Goal: Transaction & Acquisition: Purchase product/service

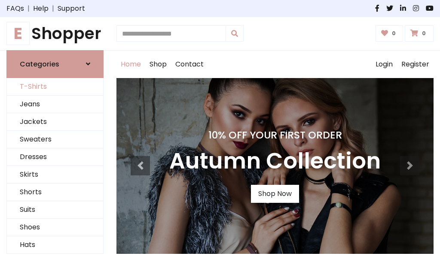
click at [55, 87] on link "T-Shirts" at bounding box center [55, 87] width 96 height 18
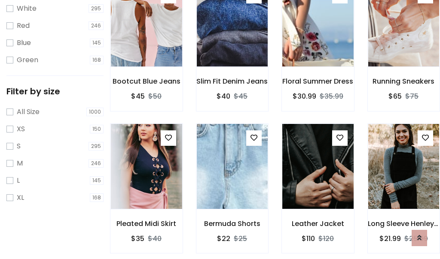
scroll to position [15, 0]
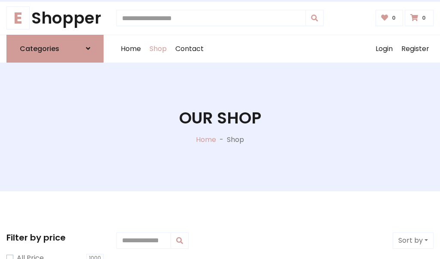
click at [220, 127] on h1 "Our Shop" at bounding box center [220, 118] width 82 height 19
click at [275, 49] on div "Home Shop Contact Log out Login Register" at bounding box center [274, 48] width 317 height 27
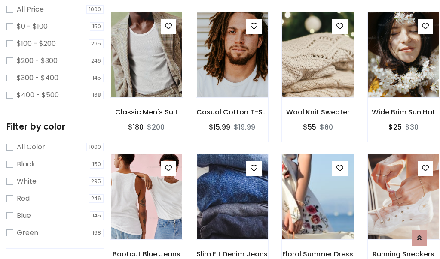
click at [317, 70] on img at bounding box center [317, 55] width 85 height 206
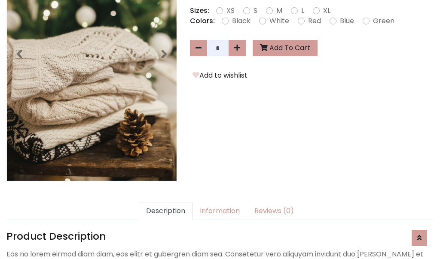
scroll to position [210, 0]
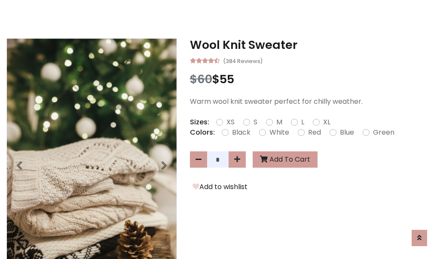
click at [311, 45] on h3 "Wool Knit Sweater" at bounding box center [311, 45] width 243 height 14
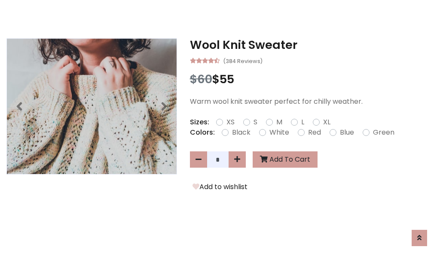
click at [311, 45] on h3 "Wool Knit Sweater" at bounding box center [311, 45] width 243 height 14
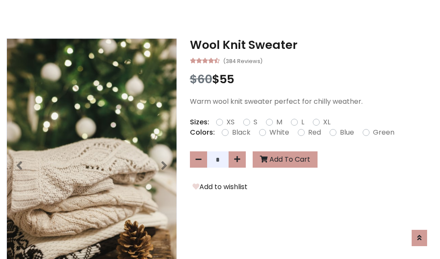
click at [311, 45] on h3 "Wool Knit Sweater" at bounding box center [311, 45] width 243 height 14
